Goal: Task Accomplishment & Management: Manage account settings

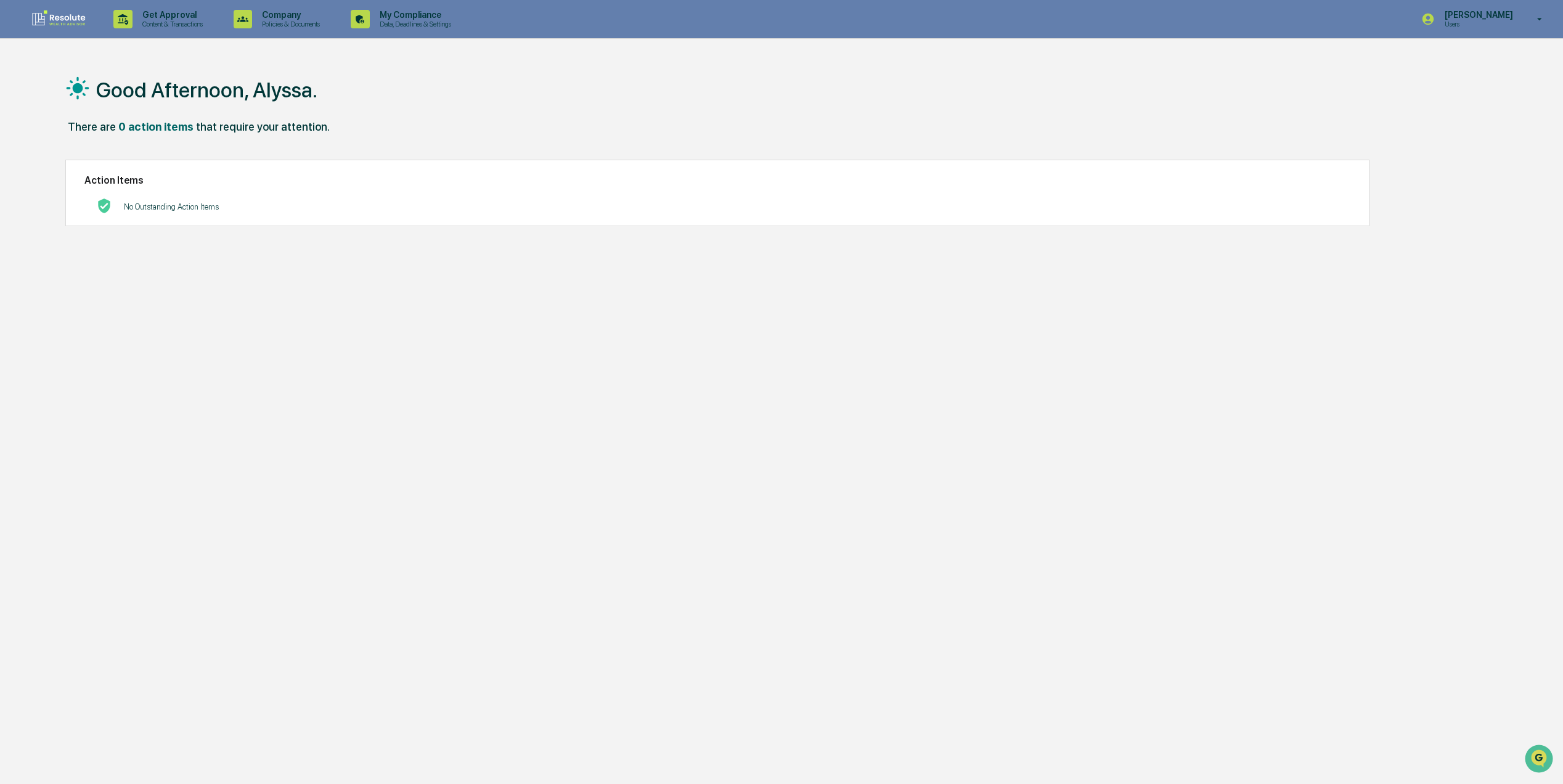
click at [1520, 20] on div "[PERSON_NAME] Users" at bounding box center [1486, 19] width 154 height 38
click at [1507, 70] on li "Switch to Admin view..." at bounding box center [1475, 62] width 173 height 23
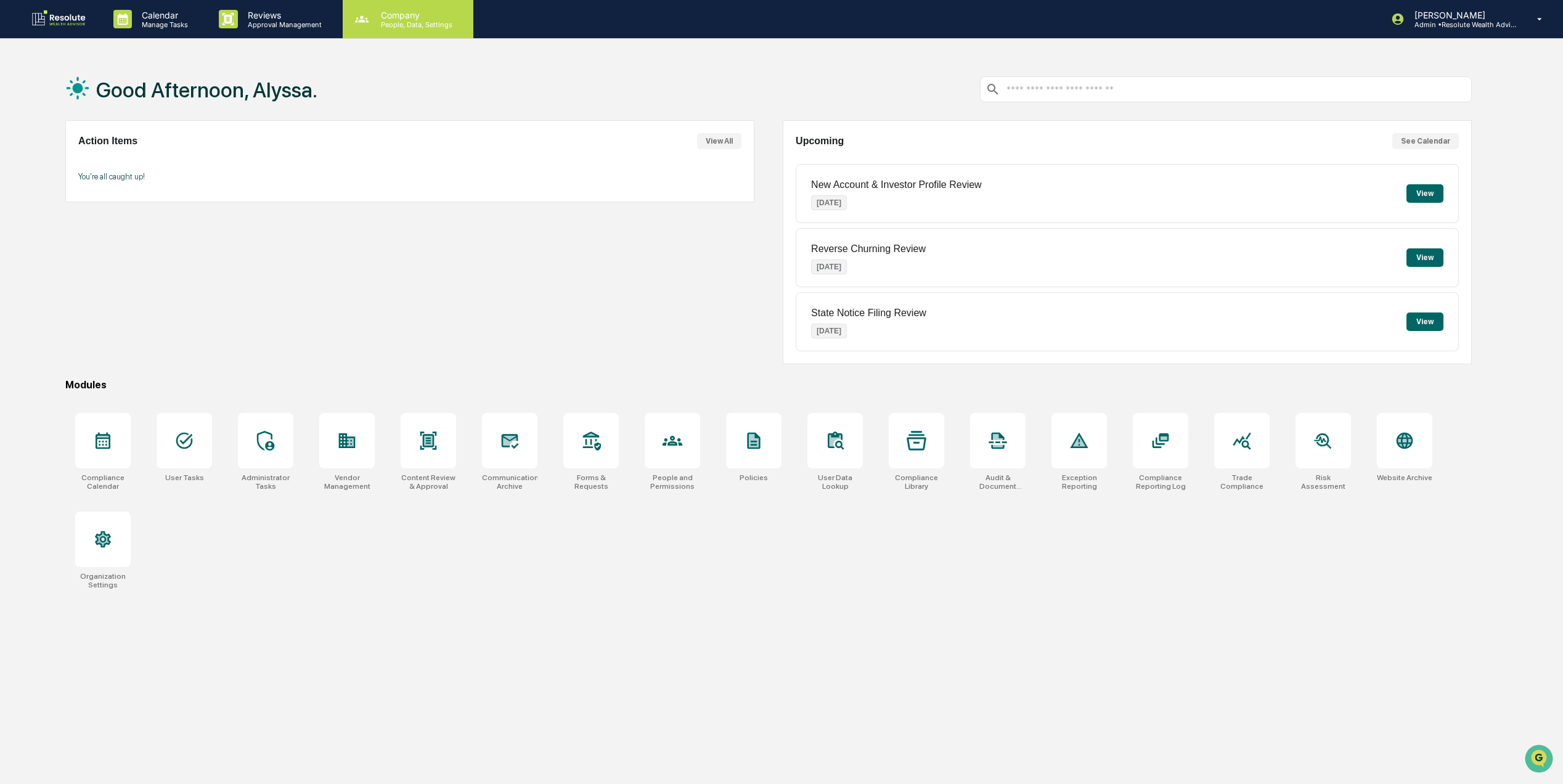
click at [406, 25] on p "People, Data, Settings" at bounding box center [414, 24] width 87 height 8
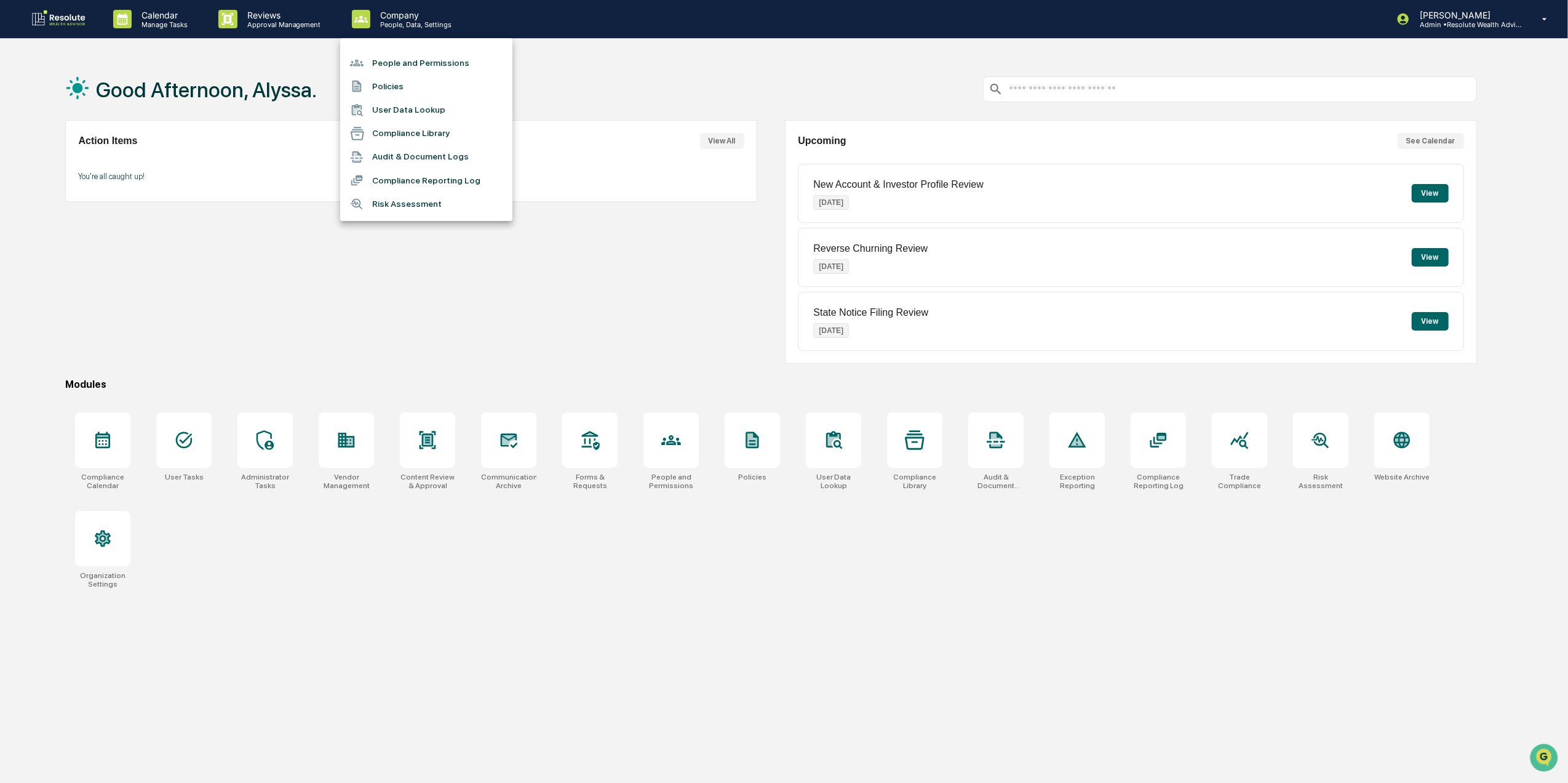
click at [279, 32] on div at bounding box center [784, 391] width 1568 height 783
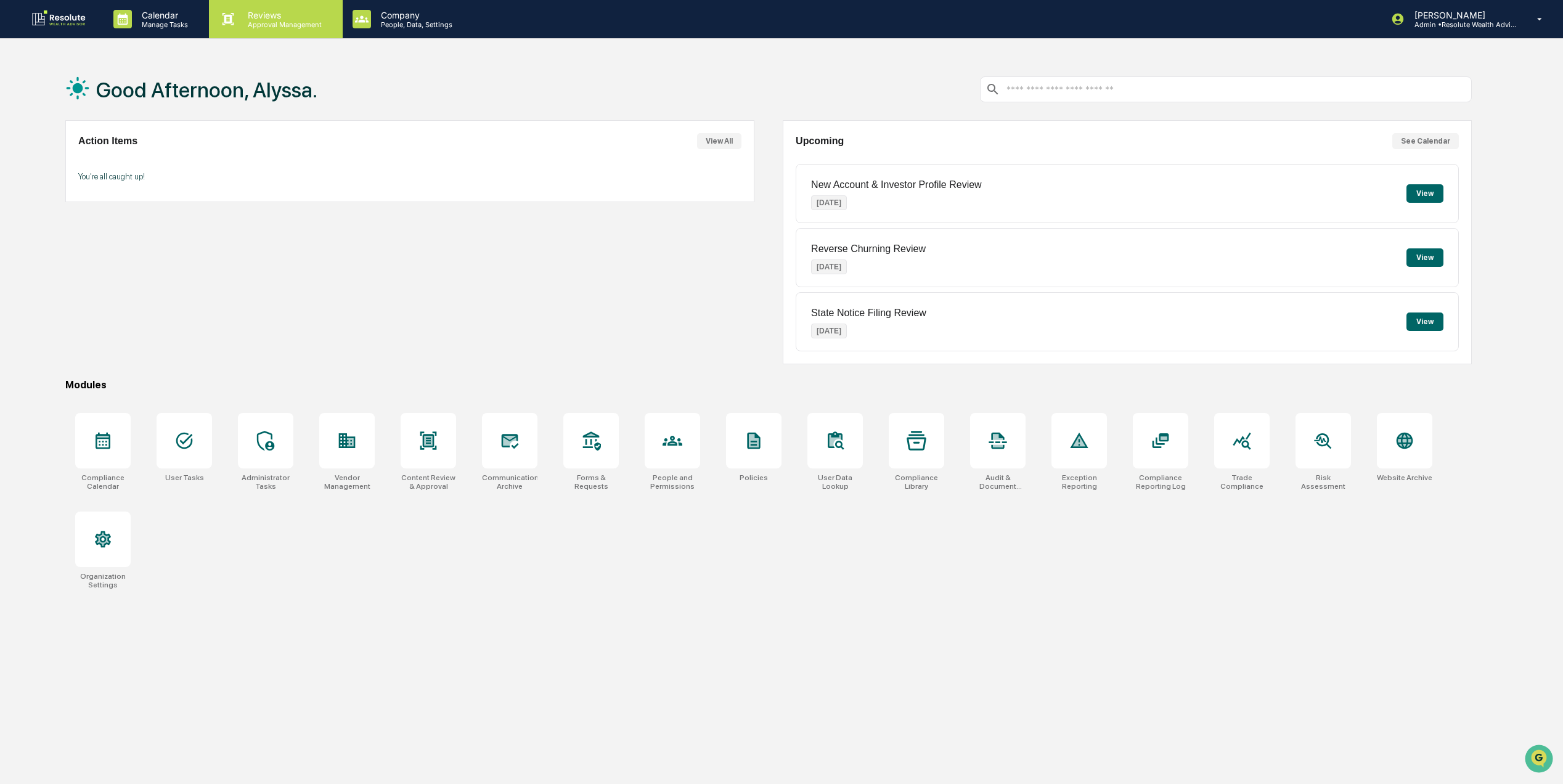
click at [293, 29] on div "Reviews Approval Management" at bounding box center [276, 19] width 133 height 38
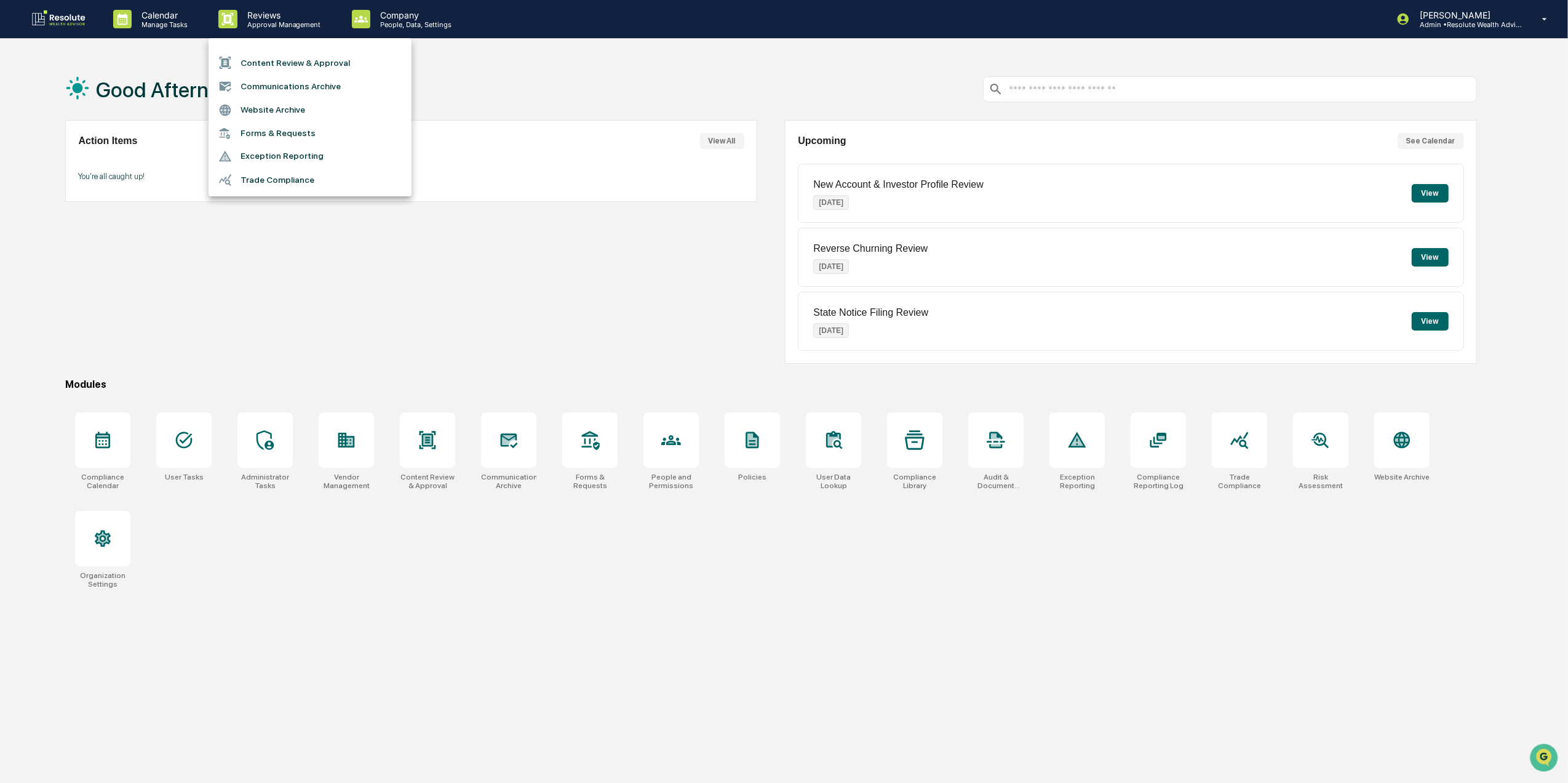
click at [297, 68] on li "Content Review & Approval" at bounding box center [310, 62] width 203 height 23
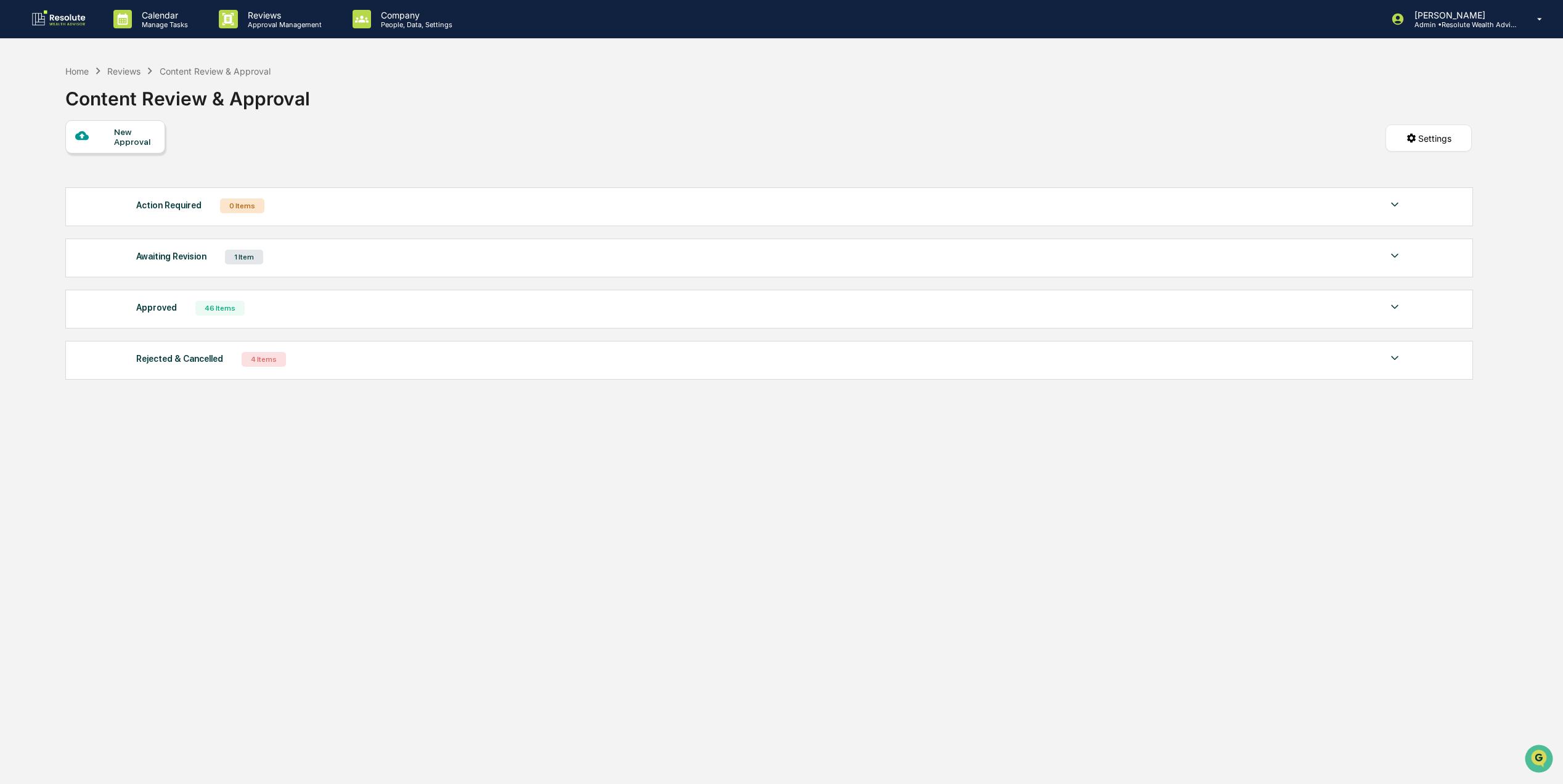
click at [262, 259] on div "Awaiting Revision 1 Item" at bounding box center [770, 257] width 1266 height 17
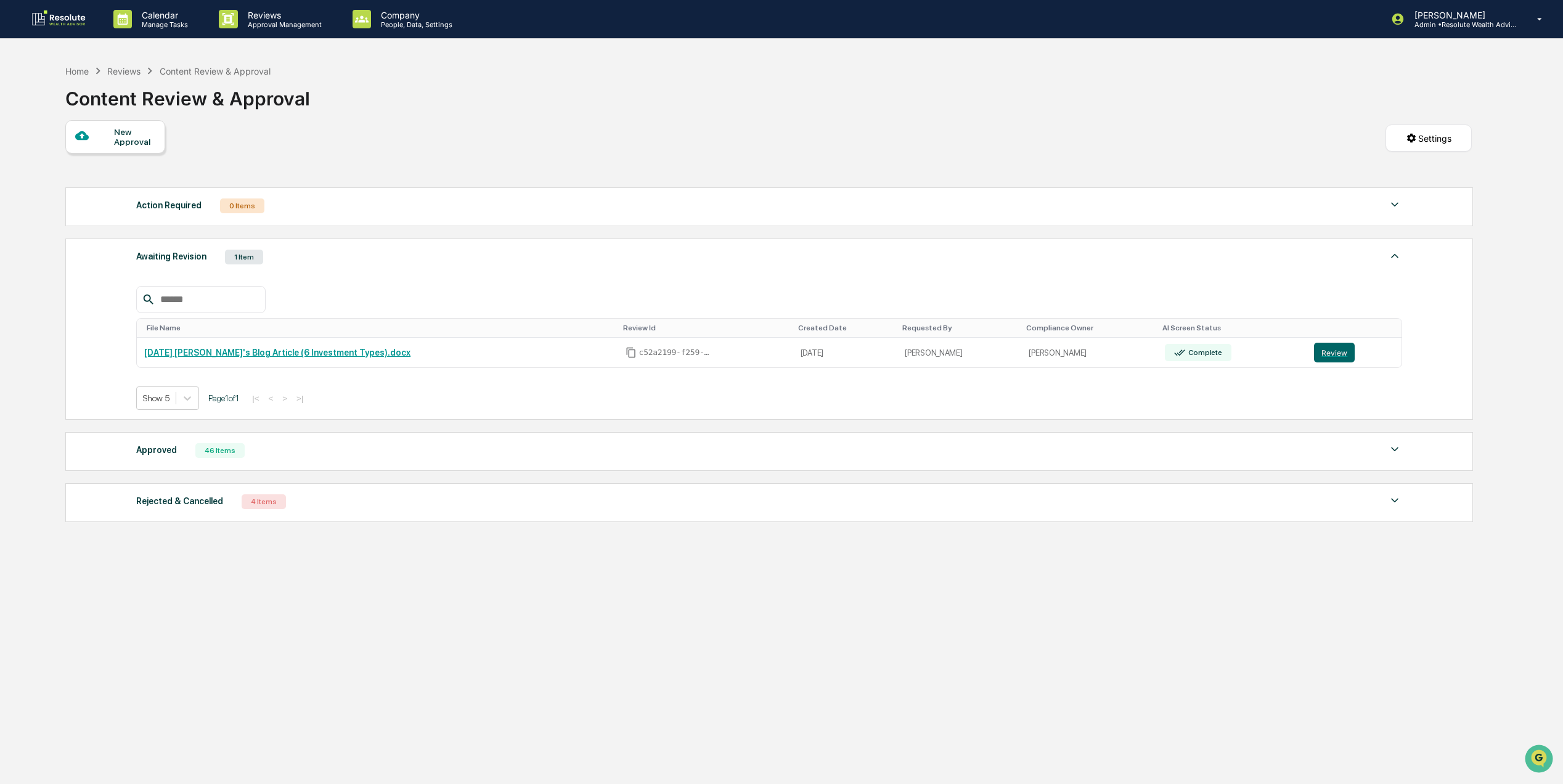
click at [213, 458] on div "46 Items" at bounding box center [220, 450] width 49 height 15
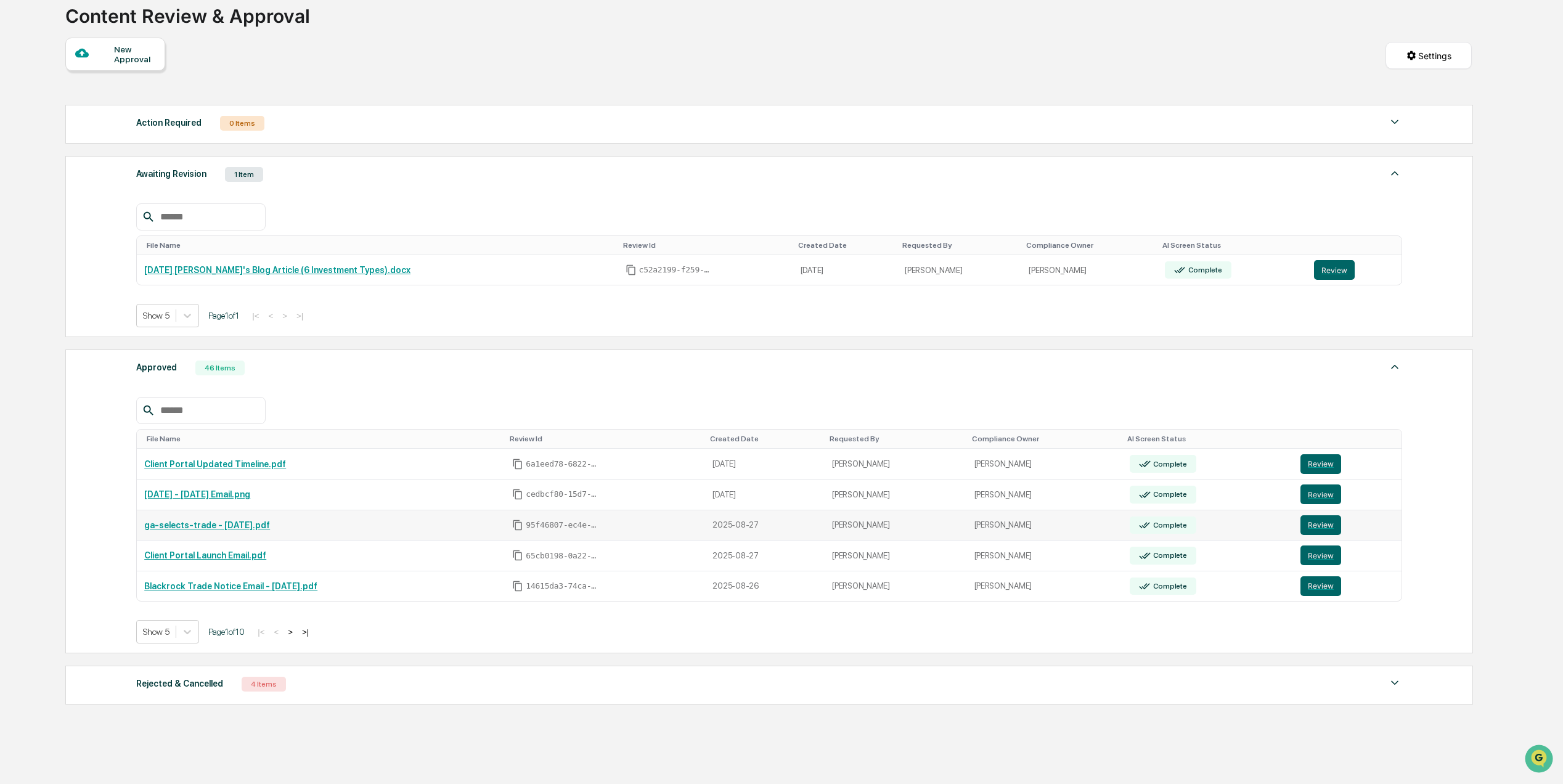
scroll to position [163, 0]
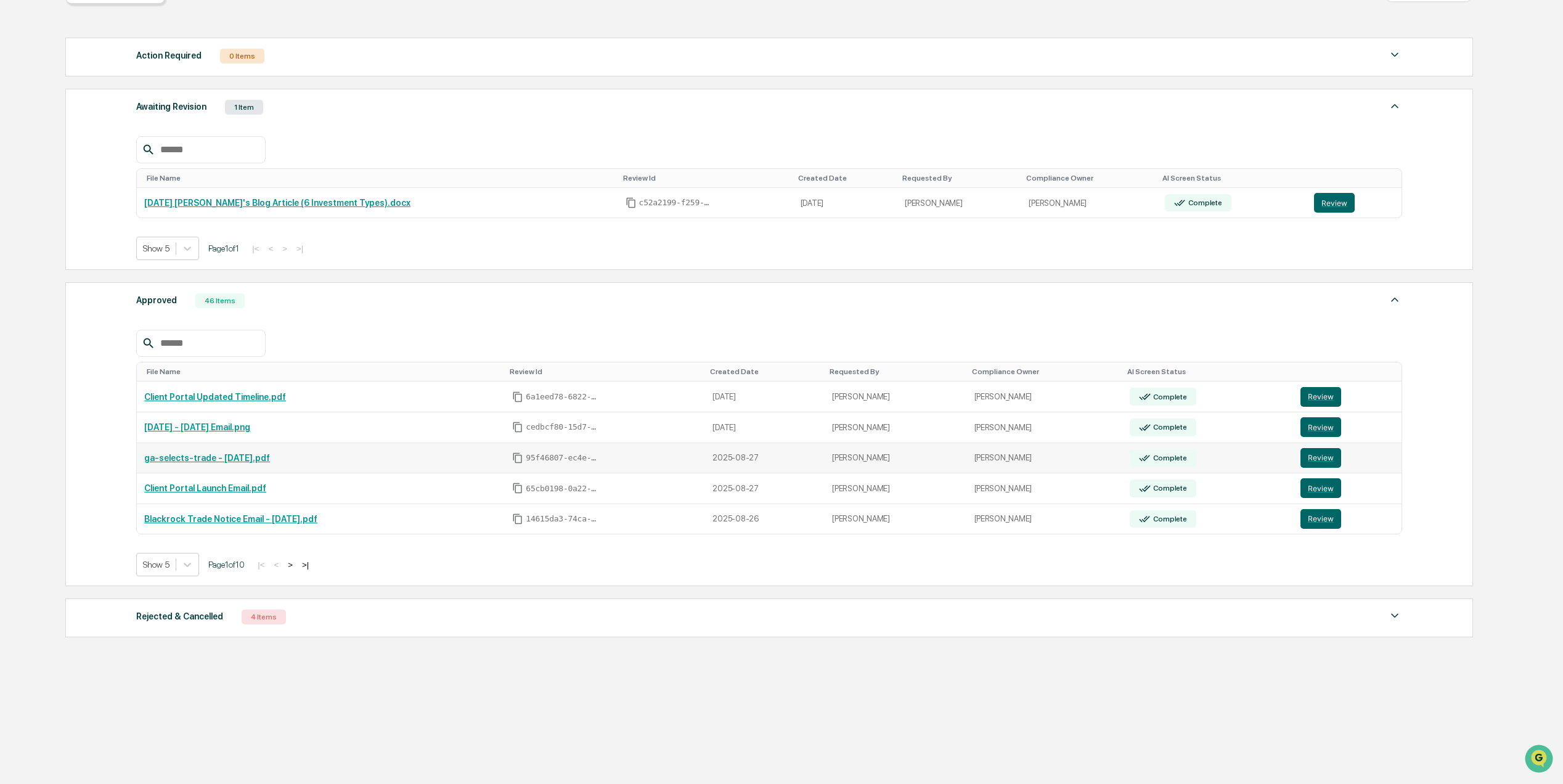
click at [264, 453] on link "ga-selects-trade - [DATE].pdf" at bounding box center [207, 458] width 126 height 10
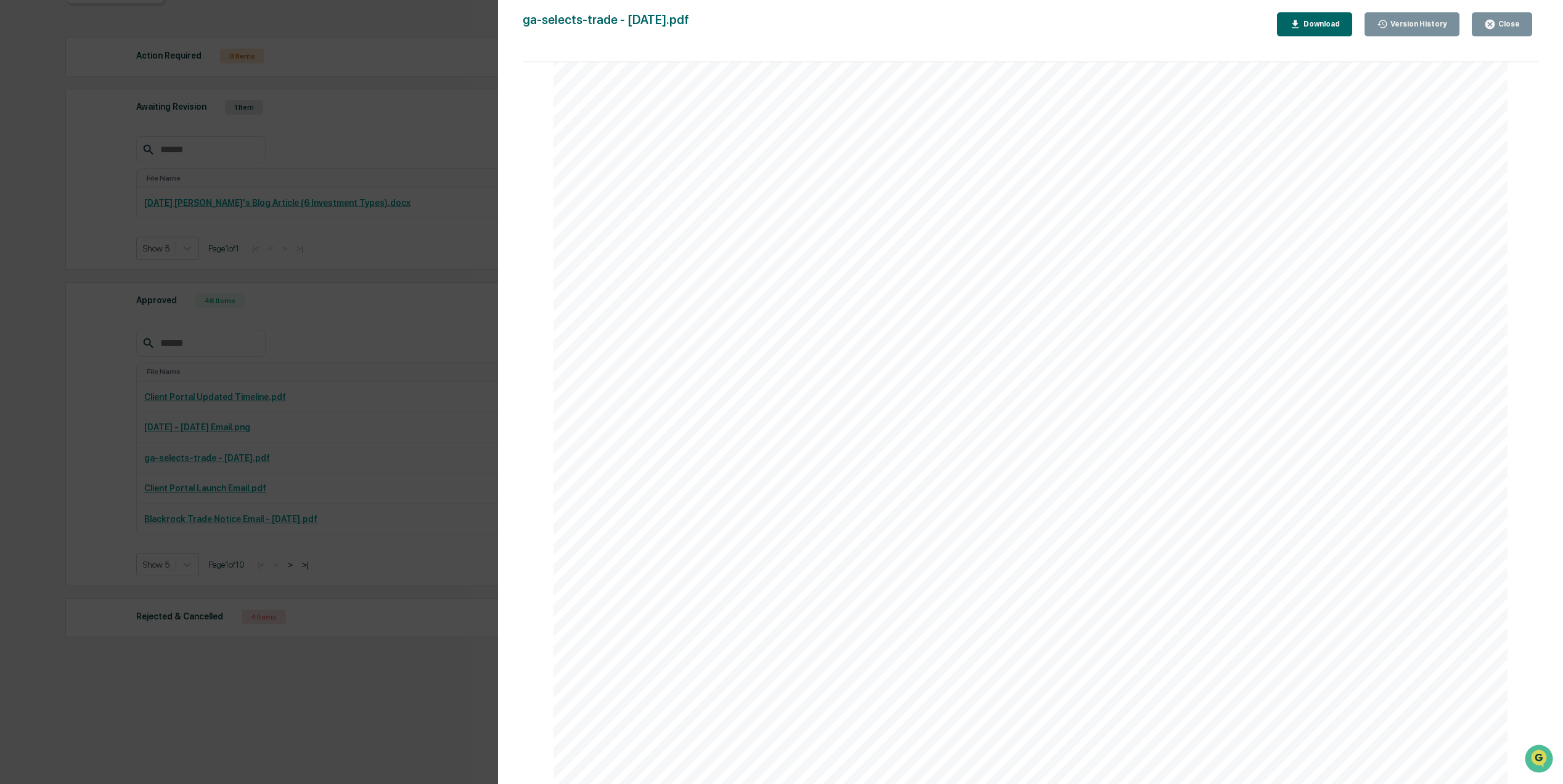
scroll to position [7145, 0]
click at [1498, 26] on div "Close" at bounding box center [1508, 24] width 24 height 8
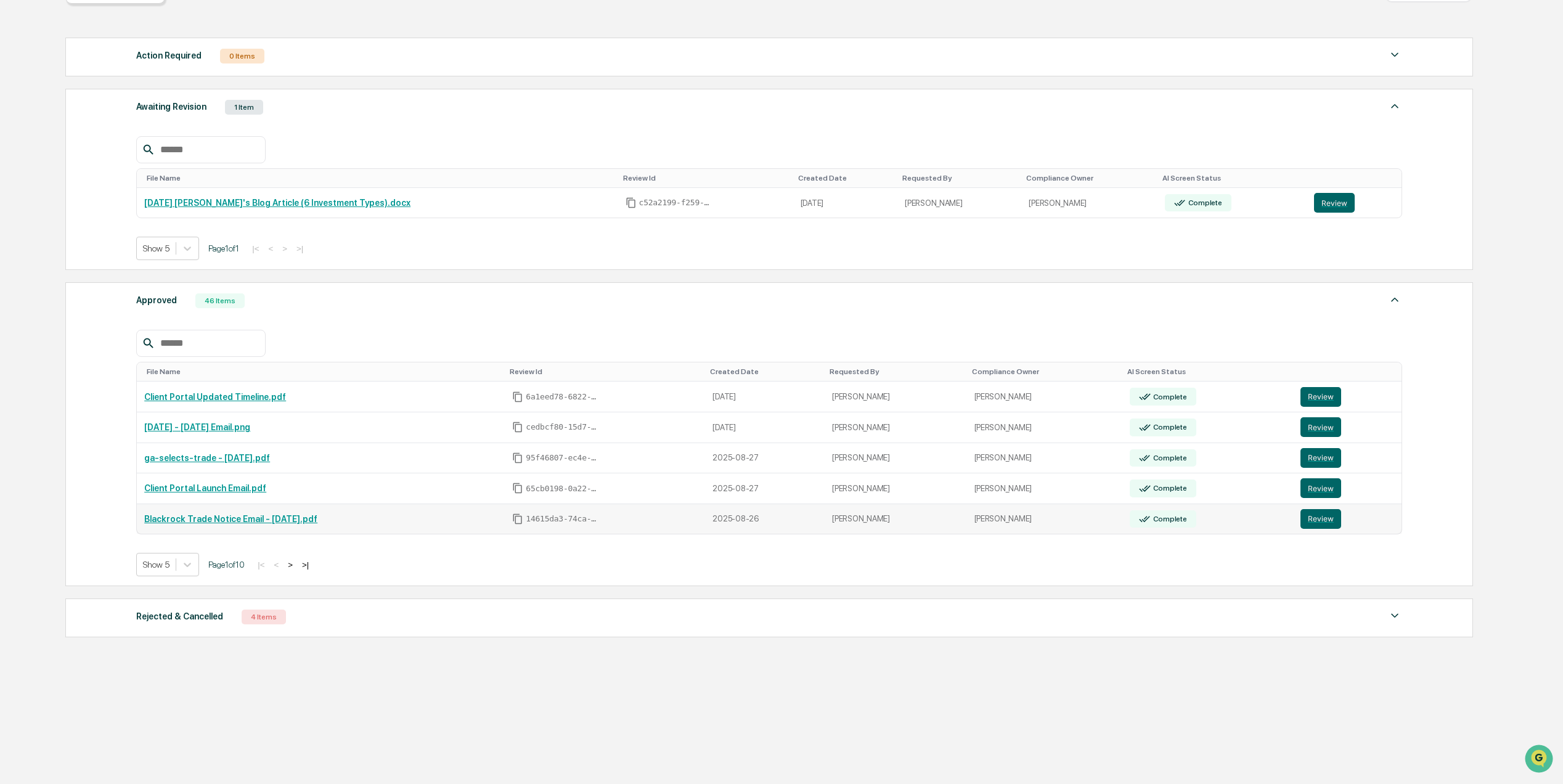
click at [248, 515] on link "Blackrock Trade Notice Email - [DATE].pdf" at bounding box center [231, 519] width 174 height 10
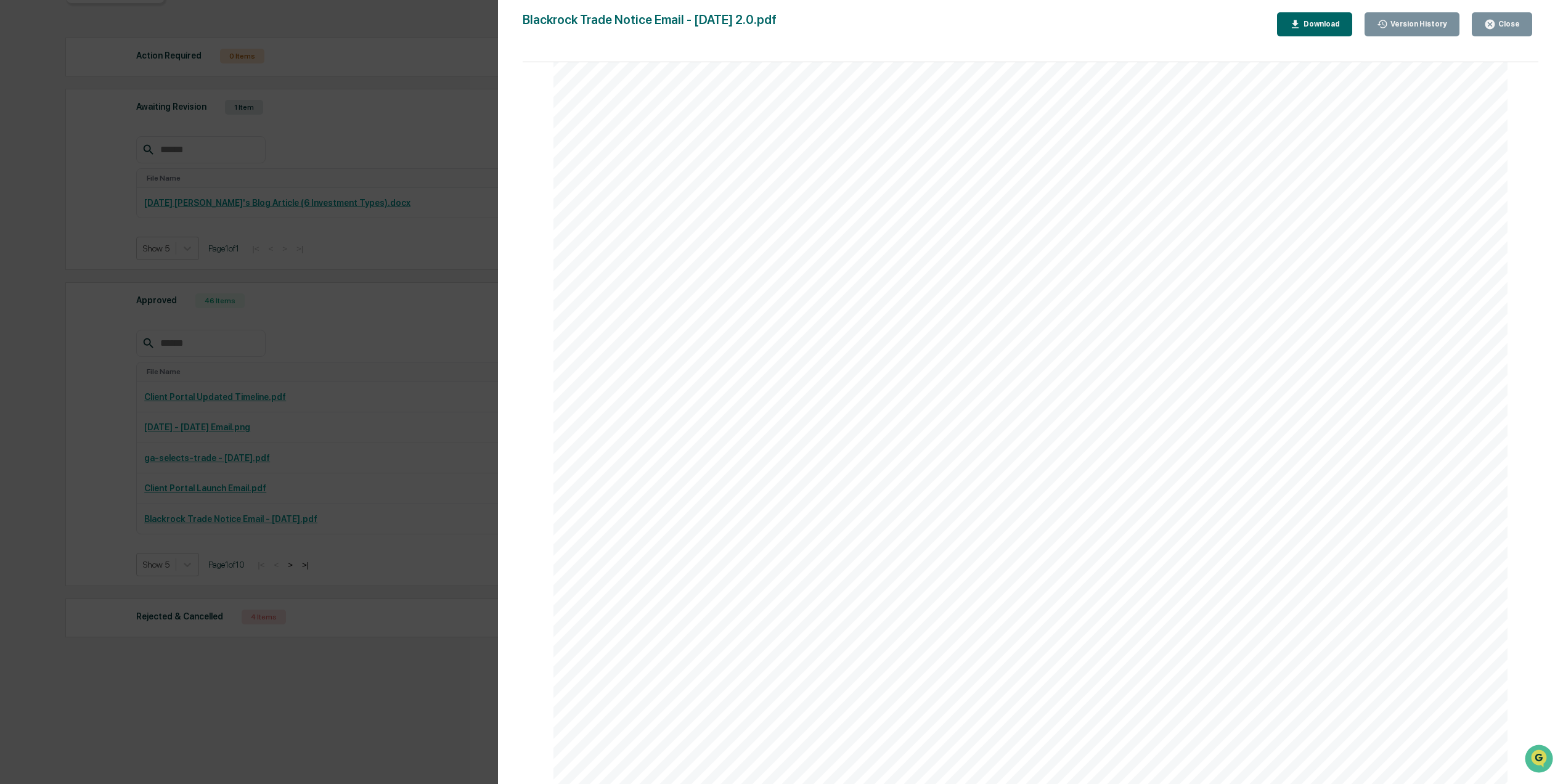
scroll to position [82, 0]
click at [1505, 27] on div "Close" at bounding box center [1508, 24] width 24 height 8
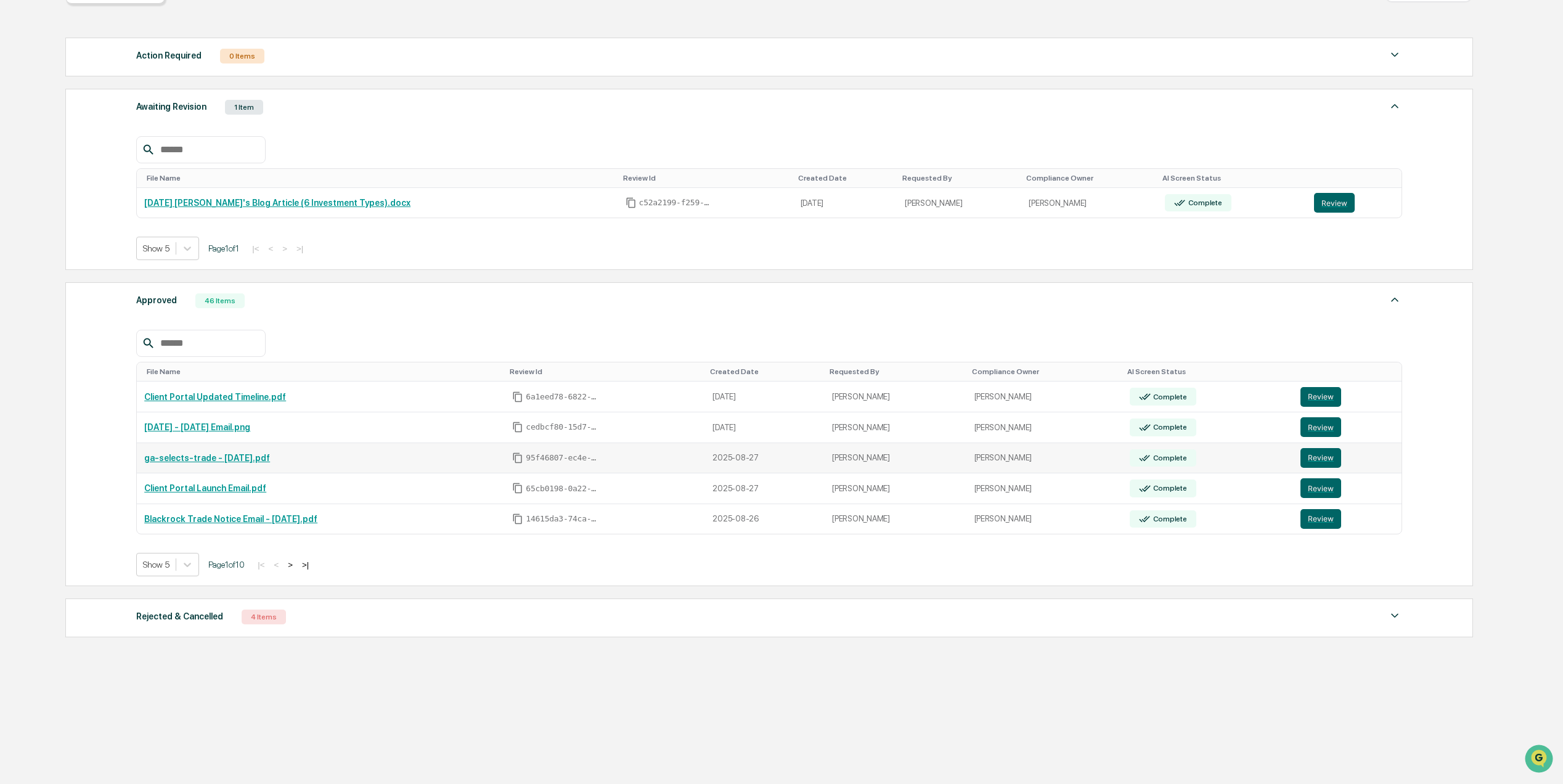
click at [222, 453] on link "ga-selects-trade - [DATE].pdf" at bounding box center [207, 458] width 126 height 10
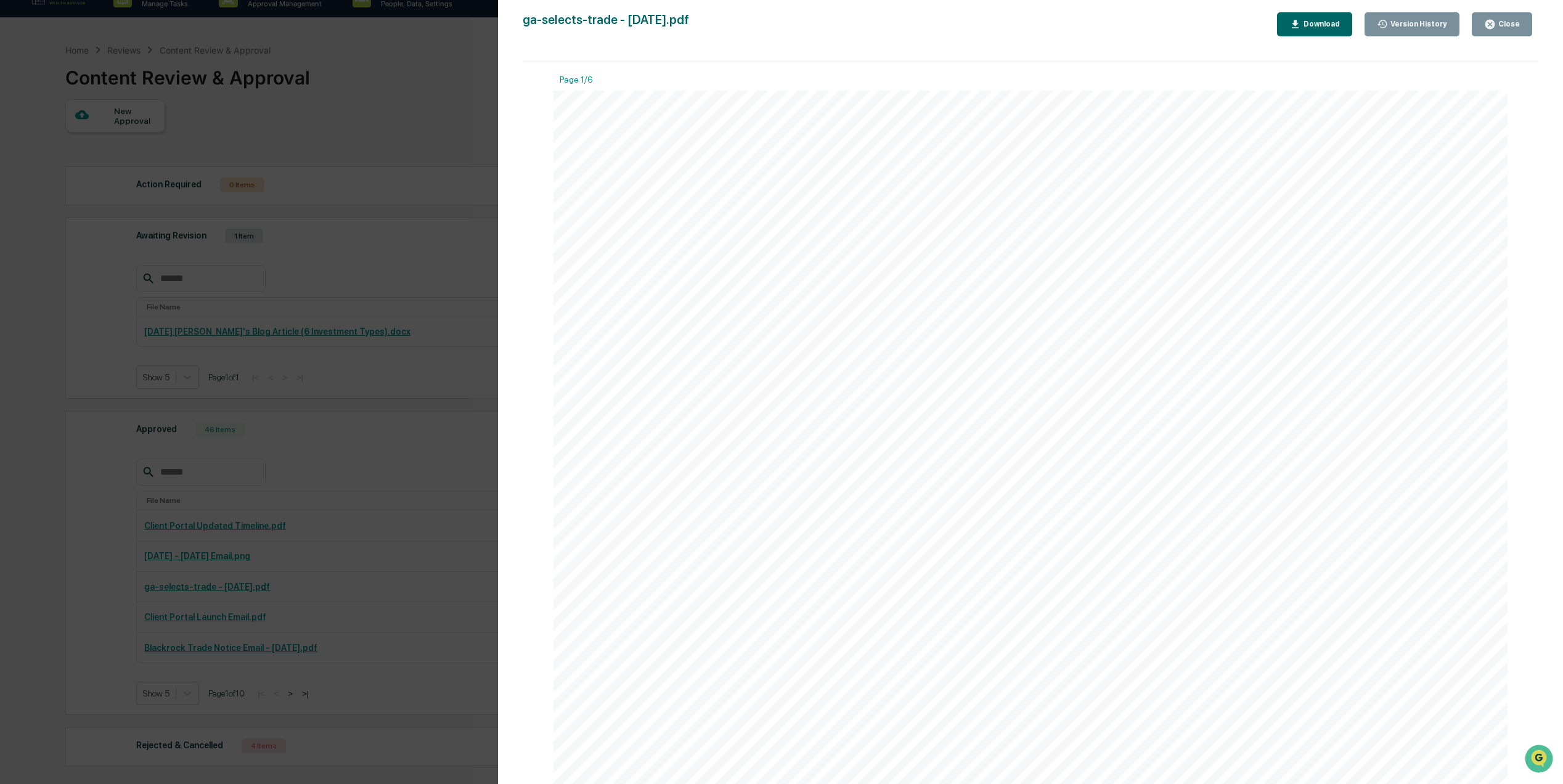
scroll to position [0, 0]
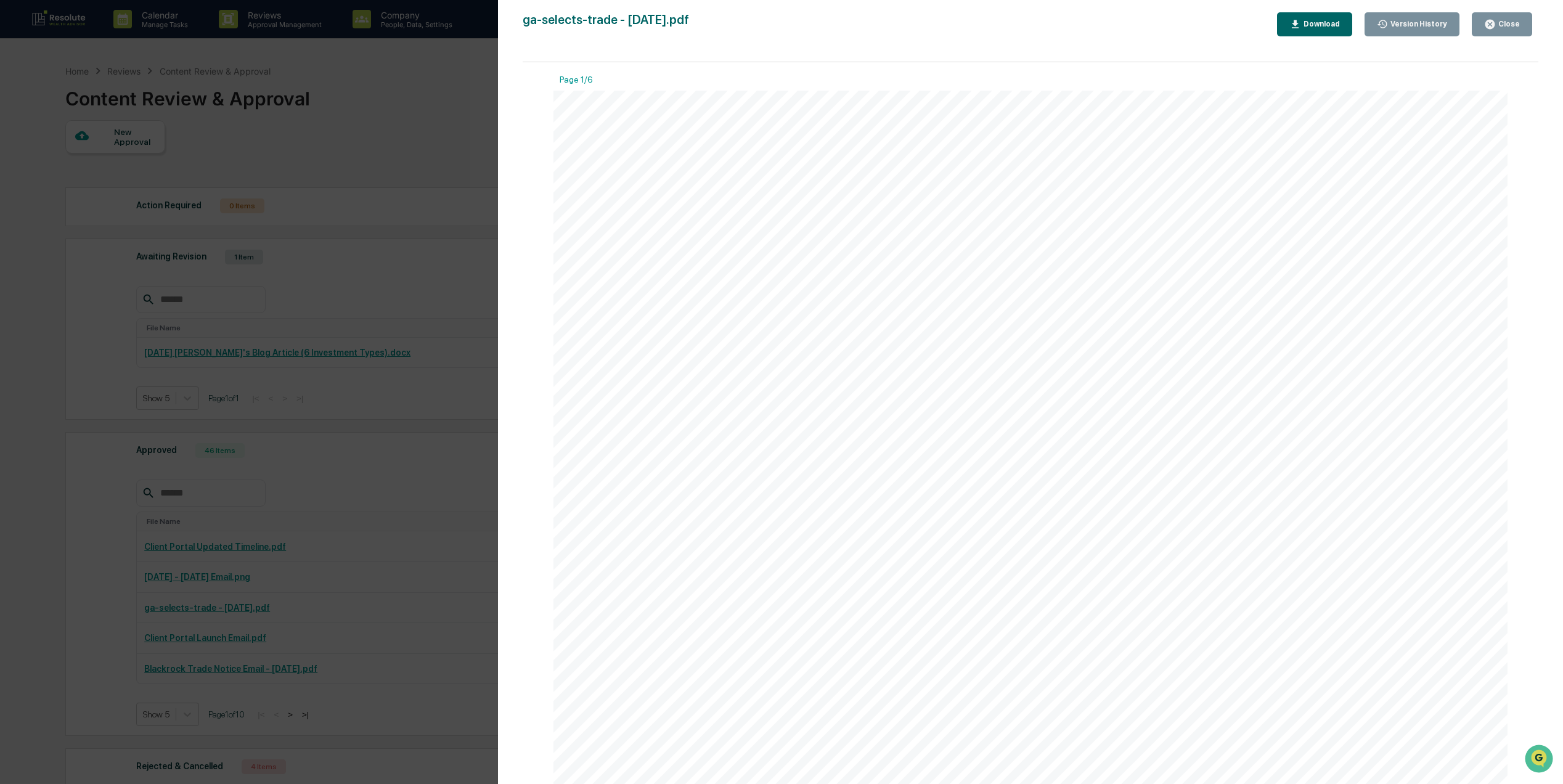
click at [1492, 20] on icon "button" at bounding box center [1490, 24] width 9 height 9
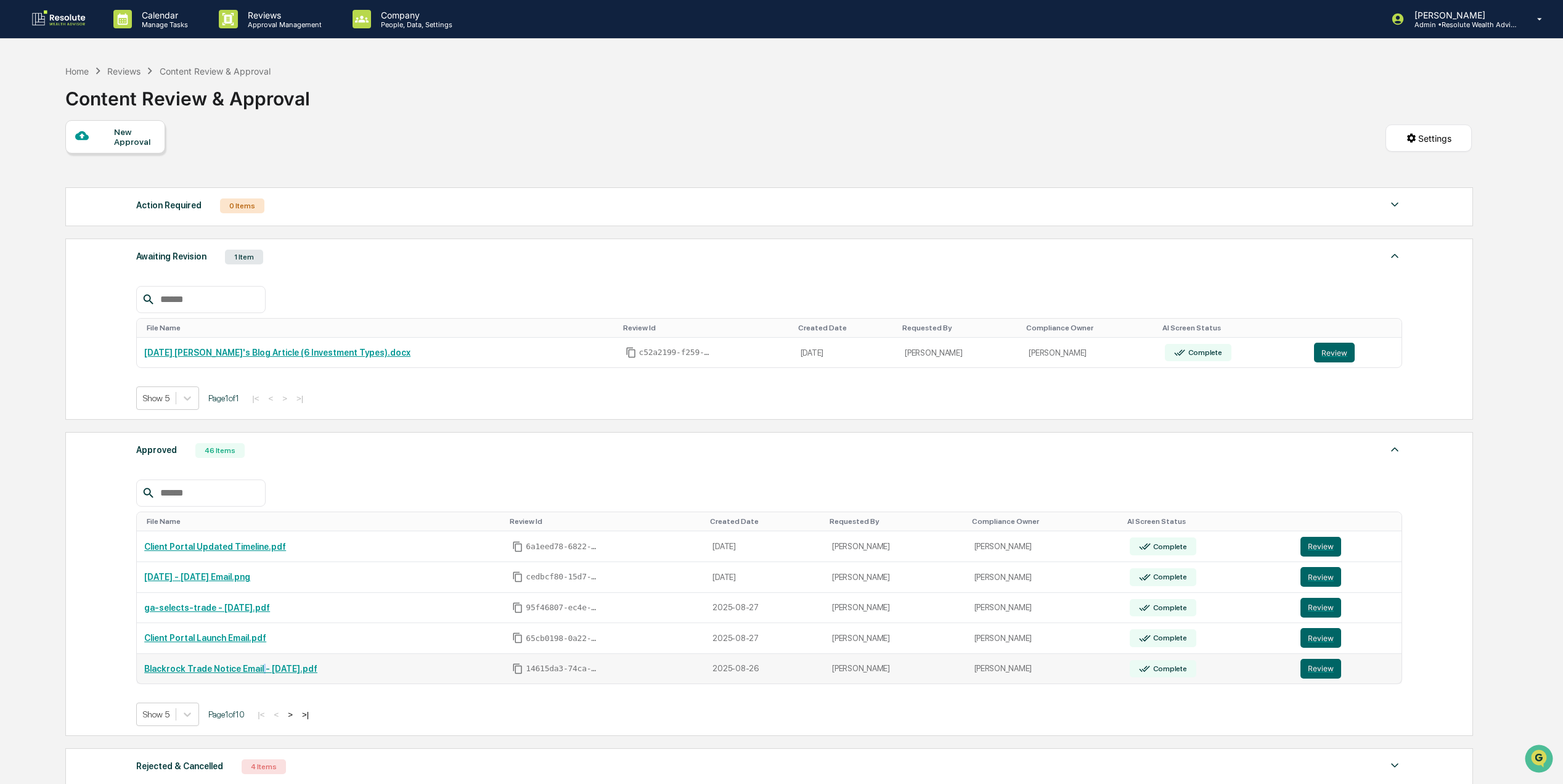
click at [255, 673] on link "Blackrock Trade Notice Email - [DATE].pdf" at bounding box center [231, 669] width 174 height 10
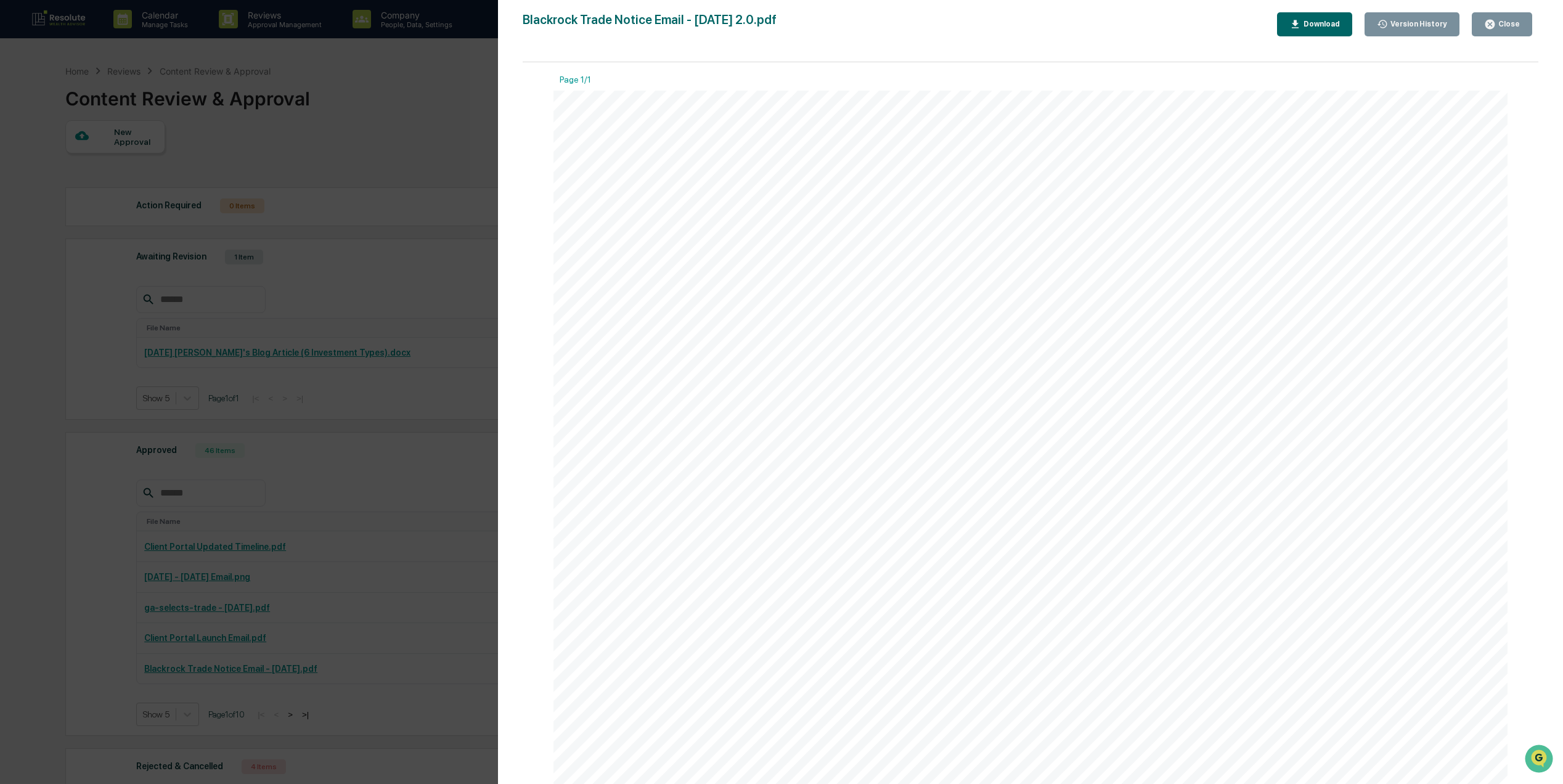
click at [659, 218] on div "Subject: Important Update: Recent Trades in Your Investment Portfolio Dear [Cli…" at bounding box center [1031, 708] width 954 height 1235
drag, startPoint x: 658, startPoint y: 210, endPoint x: 650, endPoint y: 213, distance: 8.5
click at [650, 213] on div "Subject: Important Update: Recent Trades in Your Investment Portfolio Dear [Cli…" at bounding box center [1031, 708] width 954 height 1235
click at [649, 210] on div "Subject: Important Update: Recent Trades in Your Investment Portfolio Dear [Cli…" at bounding box center [1031, 708] width 954 height 1235
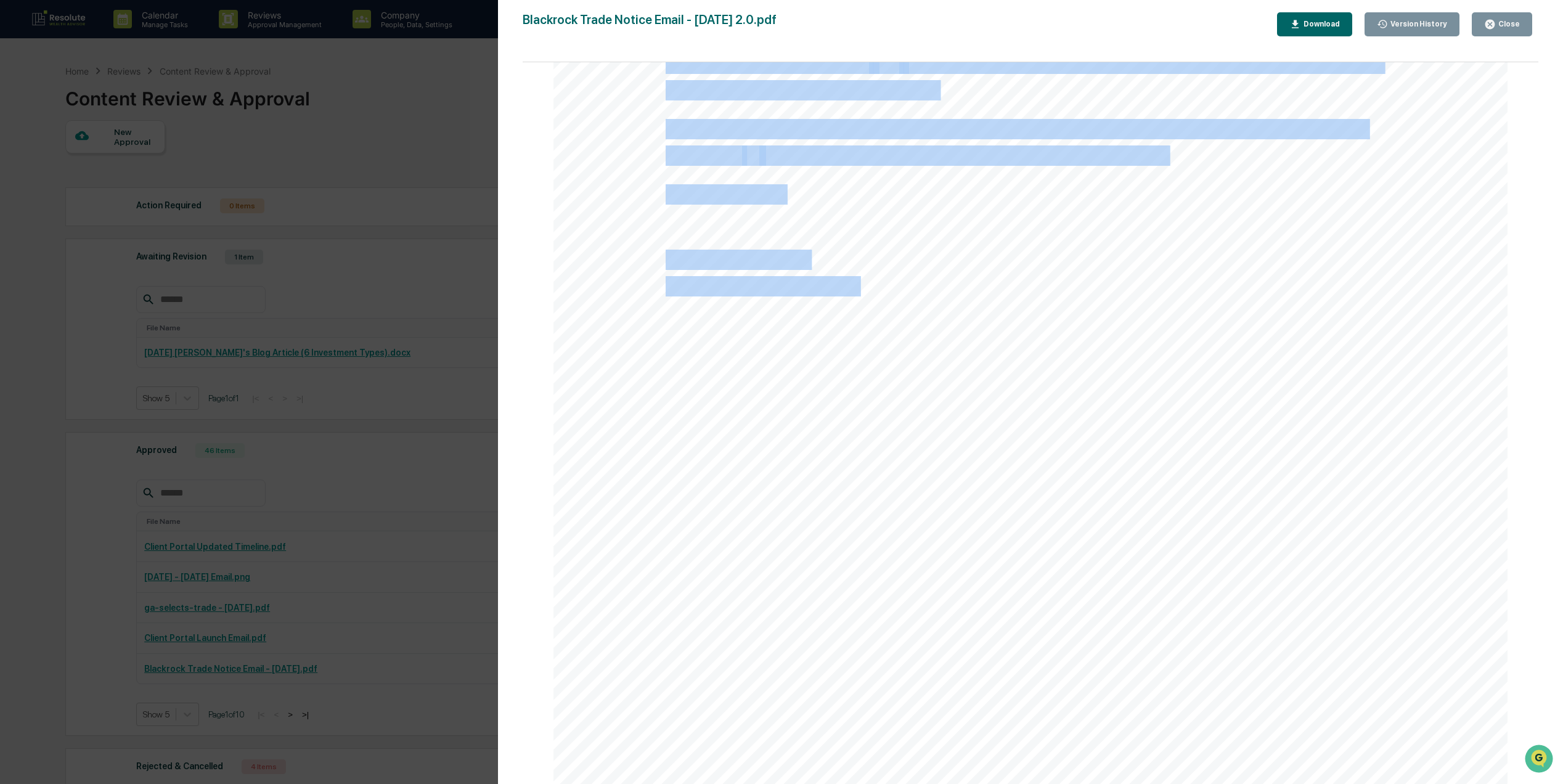
drag, startPoint x: 666, startPoint y: 211, endPoint x: 900, endPoint y: 309, distance: 253.7
click at [900, 309] on div "Subject: Important Update: Recent Trades in Your Investment Portfolio Dear [Cli…" at bounding box center [1031, 167] width 954 height 1235
drag, startPoint x: 900, startPoint y: 309, endPoint x: 848, endPoint y: 287, distance: 56.5
copy div "Subject: Important Update: Recent Trades in Your Investment Portfolio Dear [Cli…"
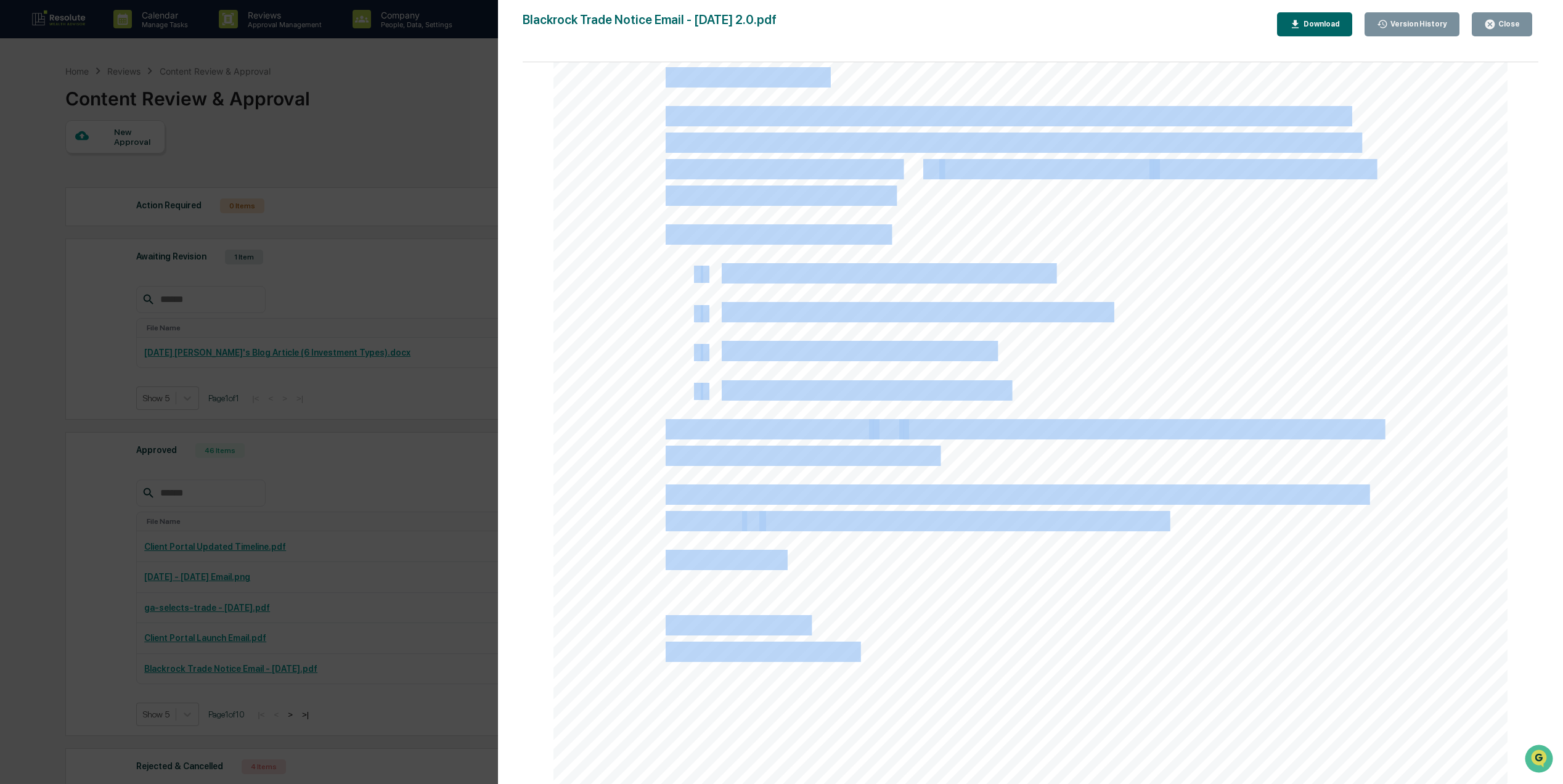
scroll to position [48, 0]
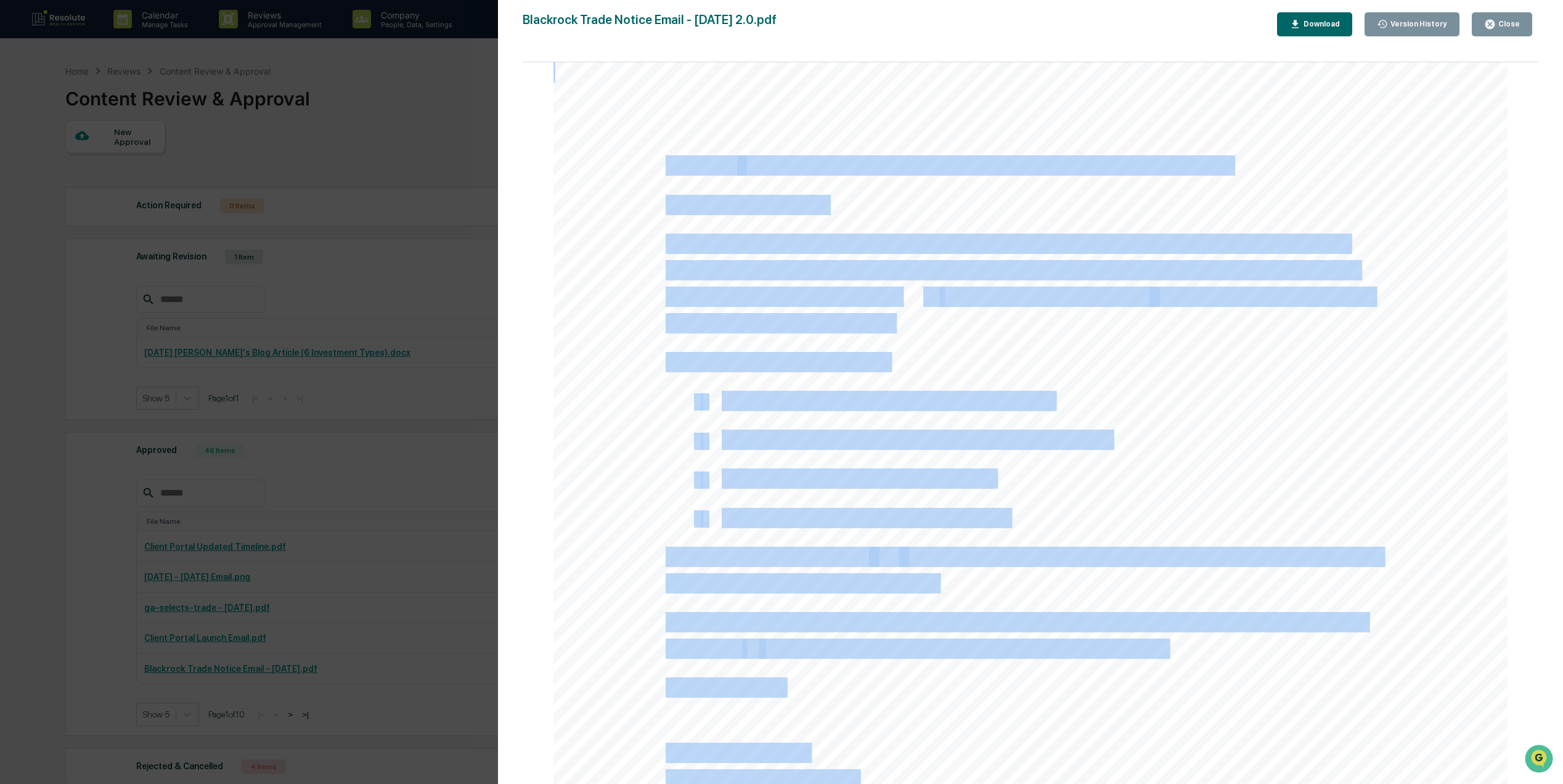
click at [712, 335] on div "Subject: Important Update: Recent Trades in Your Investment Portfolio Dear [Cli…" at bounding box center [1031, 660] width 954 height 1235
click at [628, 352] on div "Subject: Important Update: Recent Trades in Your Investment Portfolio Dear [Cli…" at bounding box center [1031, 660] width 954 height 1235
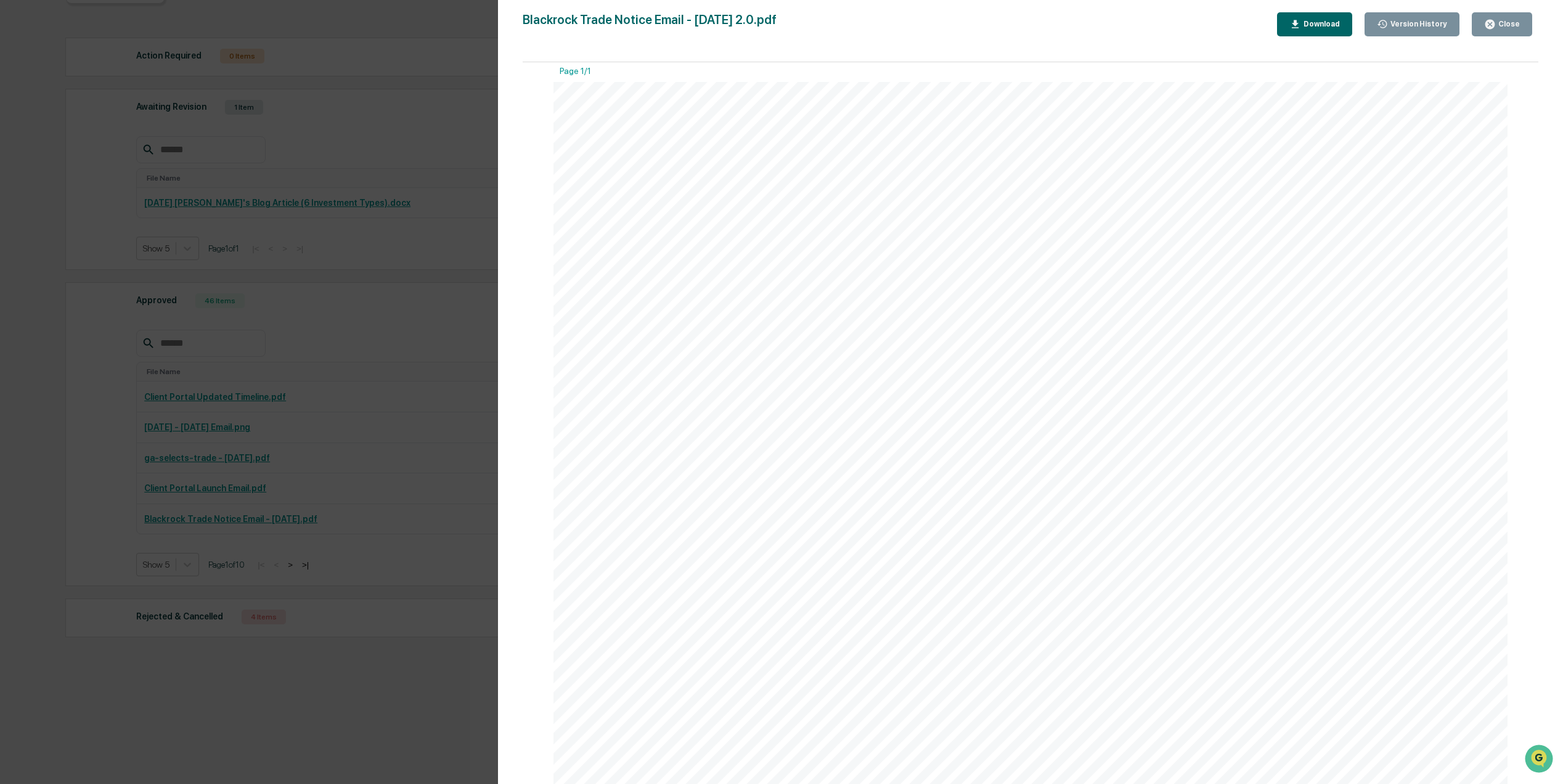
scroll to position [0, 0]
click at [1504, 33] on button "Close" at bounding box center [1502, 24] width 60 height 24
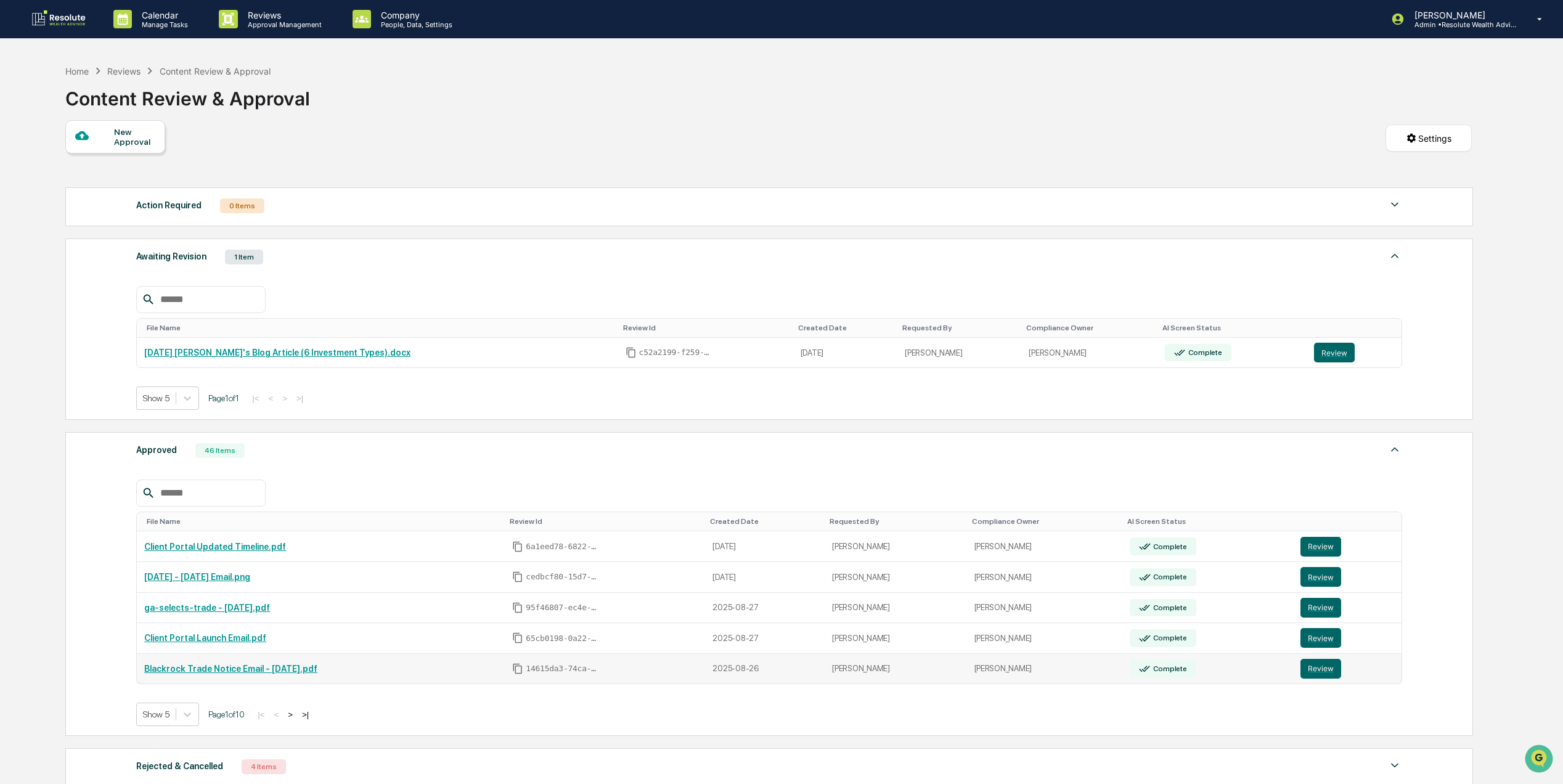
click at [237, 673] on link "Blackrock Trade Notice Email - [DATE].pdf" at bounding box center [231, 669] width 174 height 10
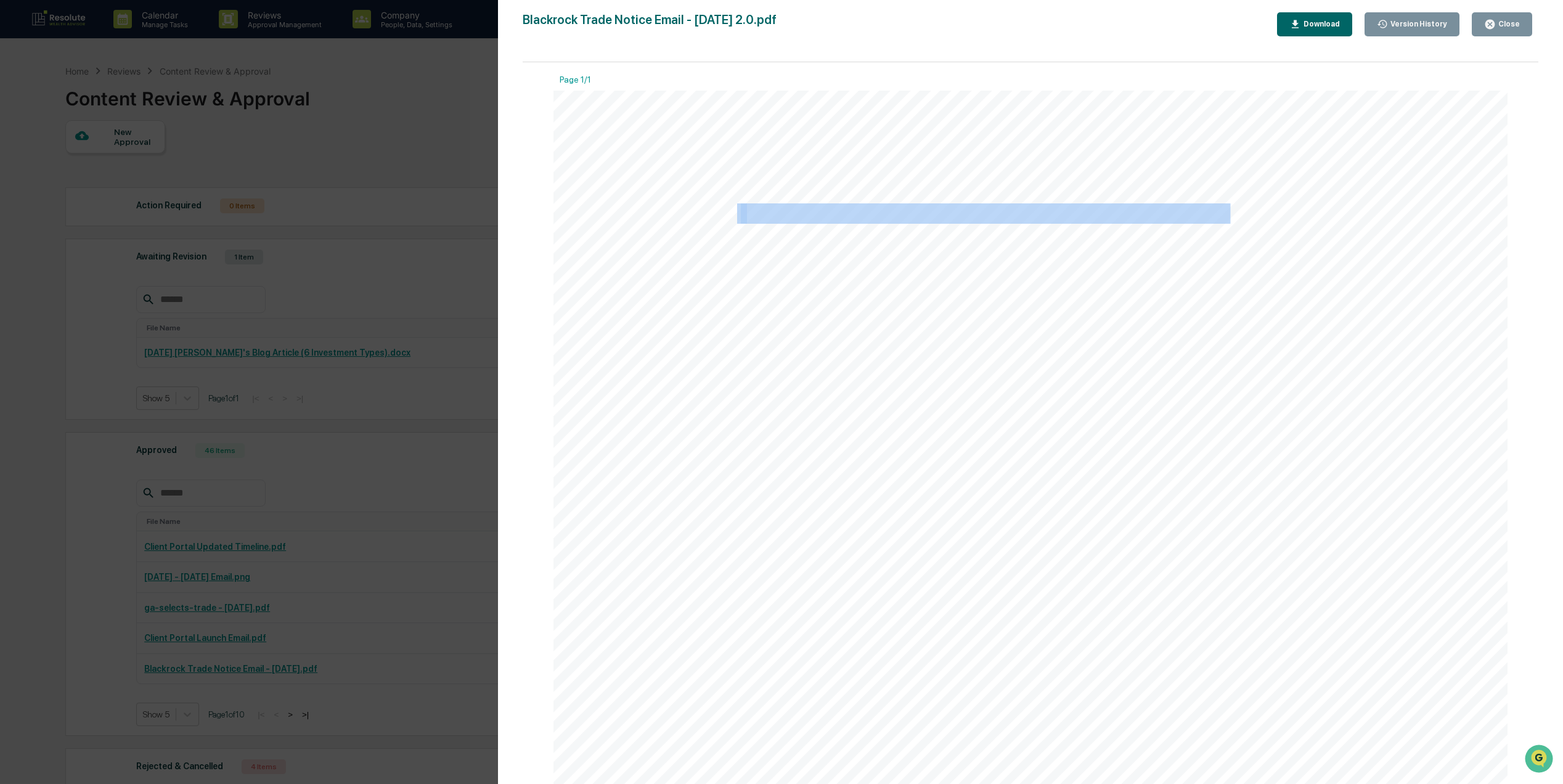
drag, startPoint x: 733, startPoint y: 215, endPoint x: 1222, endPoint y: 213, distance: 489.0
click at [553, 91] on span "Subject: Important Update: Recent Trades in Your Investment Portfolio" at bounding box center [553, 91] width 0 height 0
drag, startPoint x: 1222, startPoint y: 213, endPoint x: 1213, endPoint y: 213, distance: 9.0
copy span "Important Update: Recent Trades in Your Investment Portfolio"
click at [811, 306] on div "Subject: Important Update: Recent Trades in Your Investment Portfolio Dear [Cli…" at bounding box center [1031, 708] width 954 height 1235
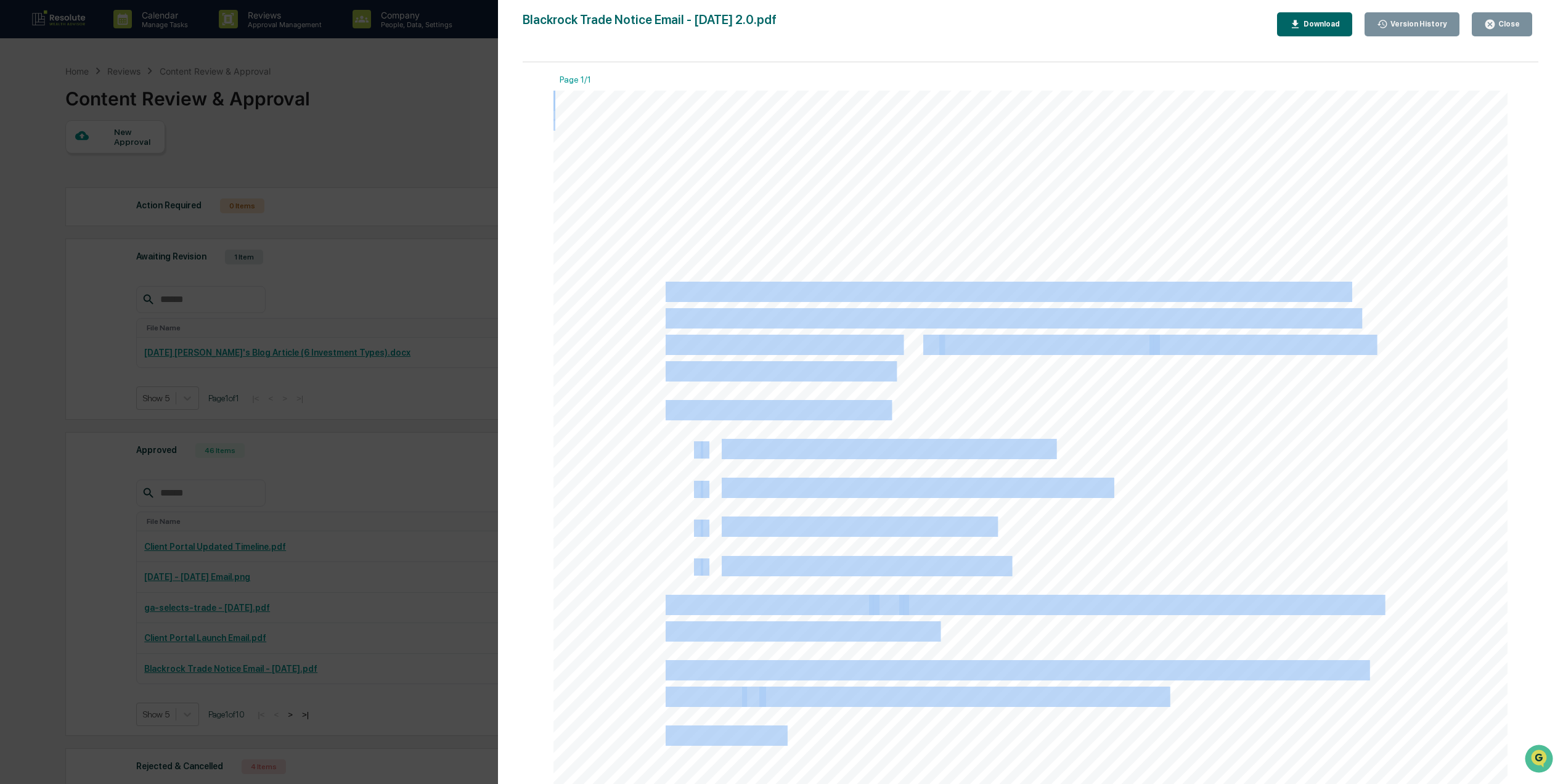
drag, startPoint x: 661, startPoint y: 292, endPoint x: 959, endPoint y: 727, distance: 527.3
click at [959, 727] on div "Subject: Important Update: Recent Trades in Your Investment Portfolio Dear [Cli…" at bounding box center [1031, 708] width 954 height 1235
drag, startPoint x: 959, startPoint y: 727, endPoint x: 921, endPoint y: 701, distance: 46.0
copy div "As part of our ongoing management of your investment strategy, we want to make …"
click at [1492, 28] on icon "button" at bounding box center [1490, 24] width 9 height 9
